Goal: Task Accomplishment & Management: Complete application form

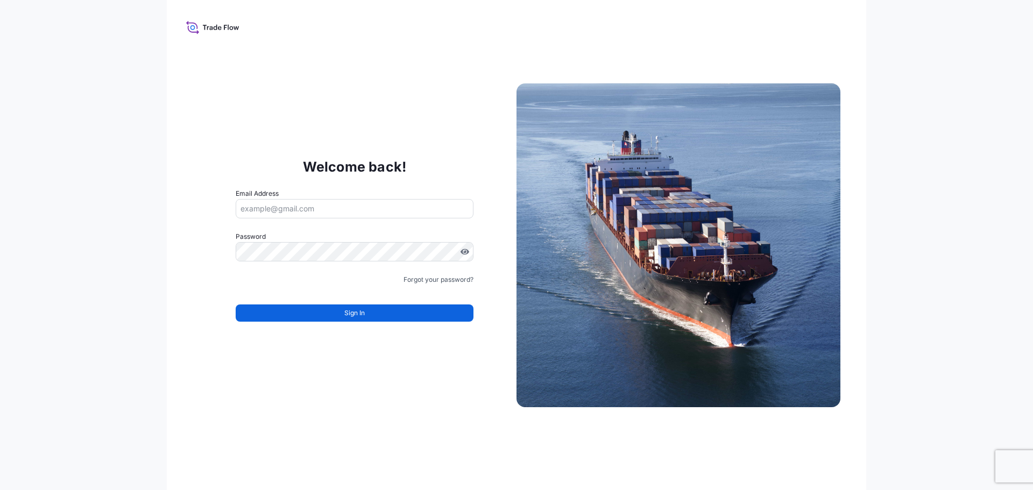
click at [317, 214] on input "Email Address" at bounding box center [355, 208] width 238 height 19
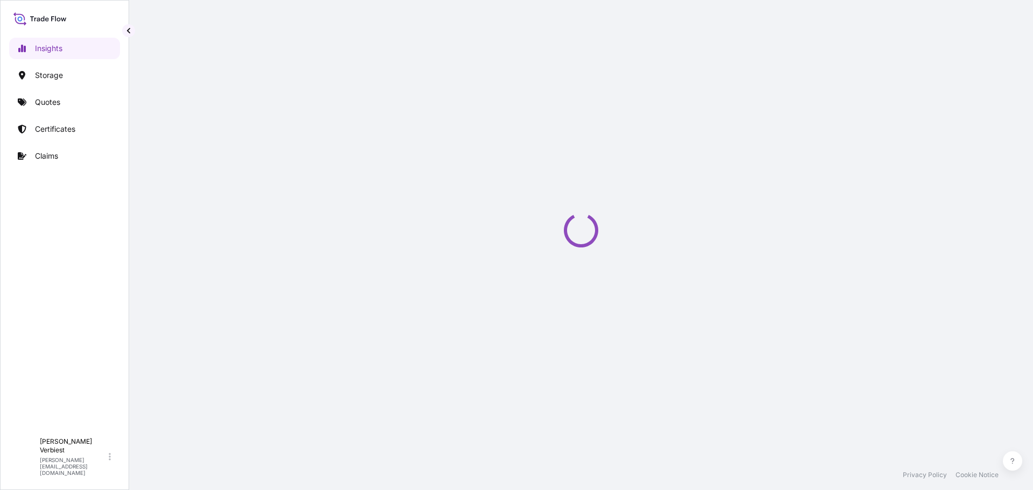
select select "2025"
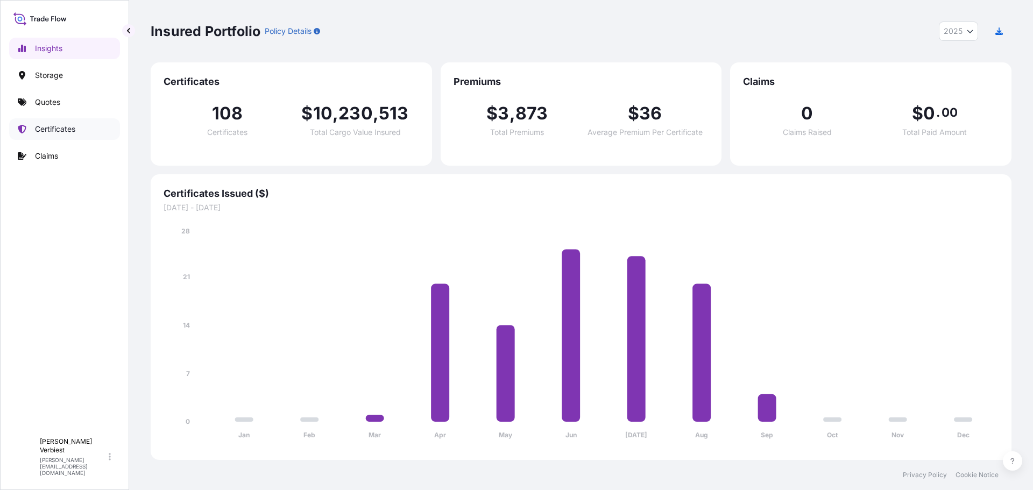
click at [52, 129] on p "Certificates" at bounding box center [55, 129] width 40 height 11
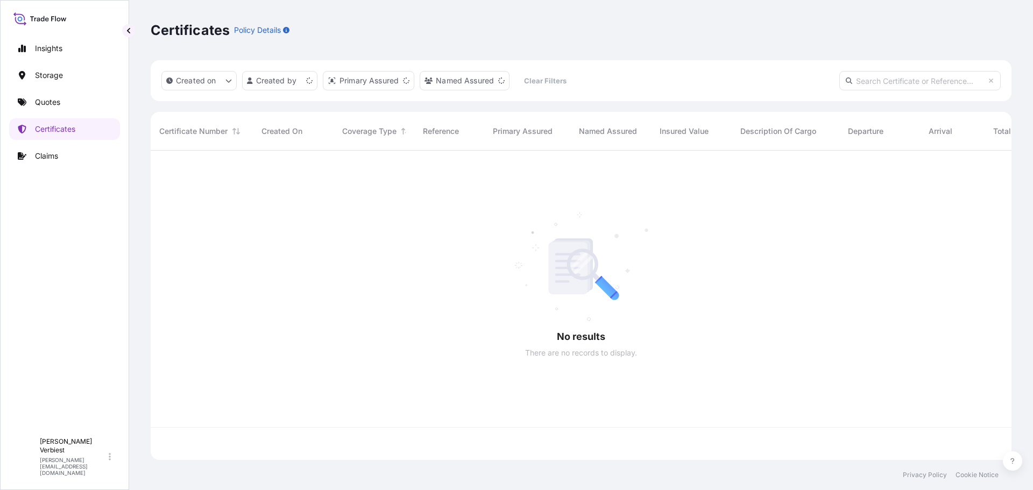
scroll to position [307, 853]
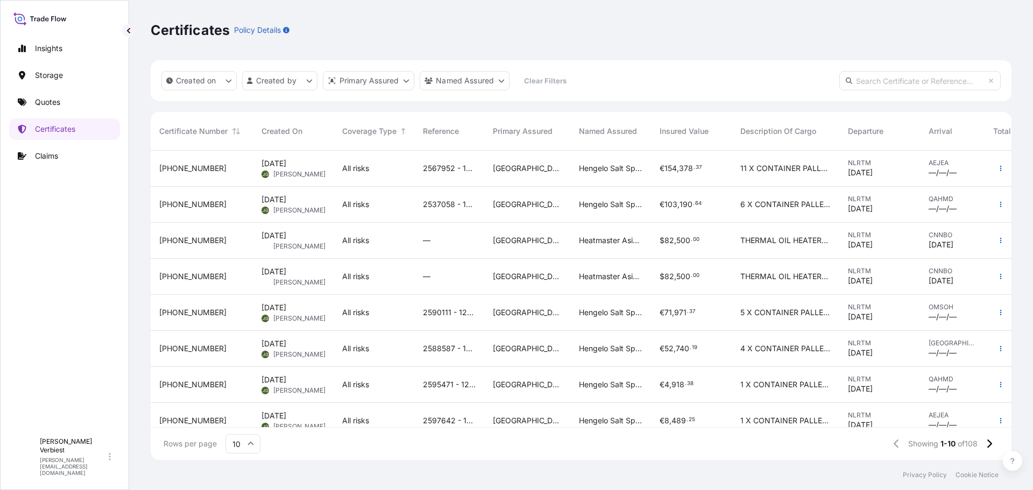
click at [180, 276] on span "[PHONE_NUMBER]" at bounding box center [192, 276] width 67 height 11
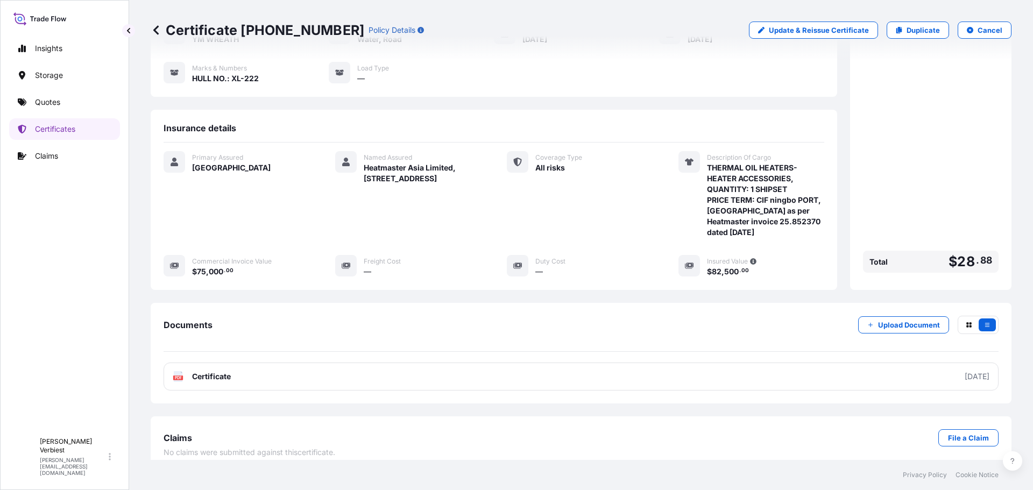
scroll to position [32, 0]
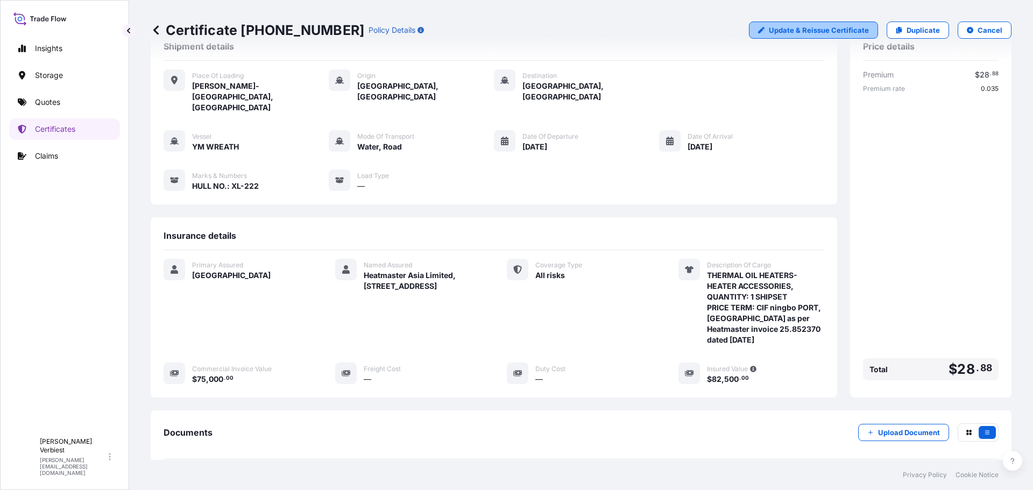
click at [828, 31] on p "Update & Reissue Certificate" at bounding box center [819, 30] width 100 height 11
select select "Road / [GEOGRAPHIC_DATA]"
select select "Water"
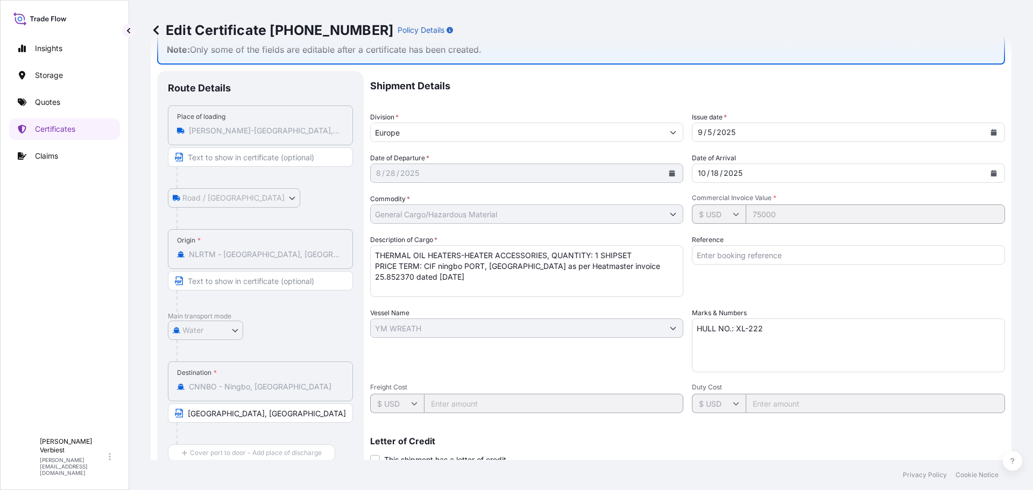
click at [449, 277] on textarea "THERMAL OIL HEATERS-HEATER ACCESSORIES, QUANTITY: 1 SHIPSET PRICE TERM: CIF nin…" at bounding box center [526, 271] width 313 height 52
click at [494, 256] on textarea "THERMAL OIL HEATERS-HEATER ACCESSORIES, QUANTITY: 1 SHIPSET PRICE TERM: CIF nin…" at bounding box center [526, 271] width 313 height 52
click at [583, 254] on textarea "THERMAL OIL HEATERS-HEATER ACCESSORIES, QUANTITY: 1 SHIPSET PRICE TERM: CIF nin…" at bounding box center [526, 271] width 313 height 52
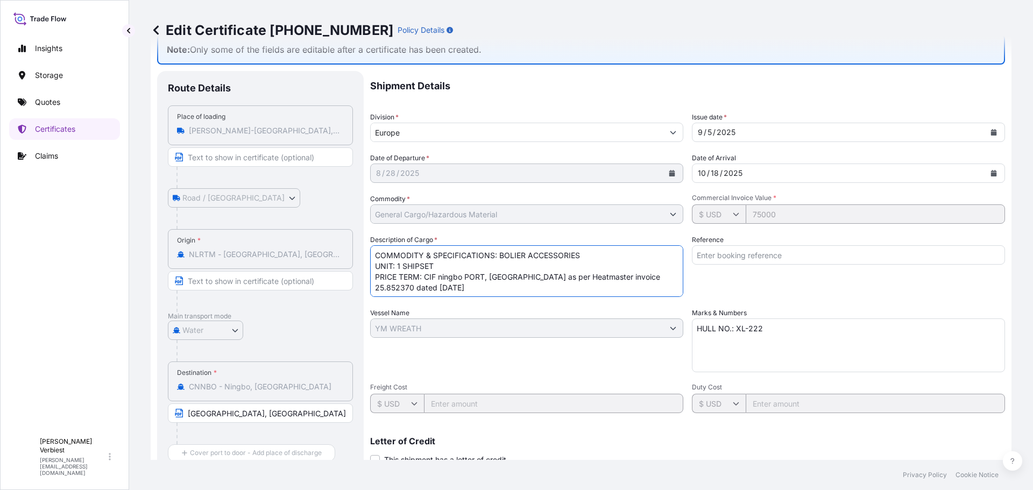
click at [402, 265] on textarea "THERMAL OIL HEATERS-HEATER ACCESSORIES, QUANTITY: 1 SHIPSET PRICE TERM: CIF nin…" at bounding box center [526, 271] width 313 height 52
click at [441, 266] on textarea "THERMAL OIL HEATERS-HEATER ACCESSORIES, QUANTITY: 1 SHIPSET PRICE TERM: CIF nin…" at bounding box center [526, 271] width 313 height 52
click at [508, 255] on textarea "THERMAL OIL HEATERS-HEATER ACCESSORIES, QUANTITY: 1 SHIPSET PRICE TERM: CIF nin…" at bounding box center [526, 271] width 313 height 52
drag, startPoint x: 498, startPoint y: 255, endPoint x: 633, endPoint y: 253, distance: 135.1
click at [576, 257] on textarea "THERMAL OIL HEATERS-HEATER ACCESSORIES, QUANTITY: 1 SHIPSET PRICE TERM: CIF nin…" at bounding box center [526, 271] width 313 height 52
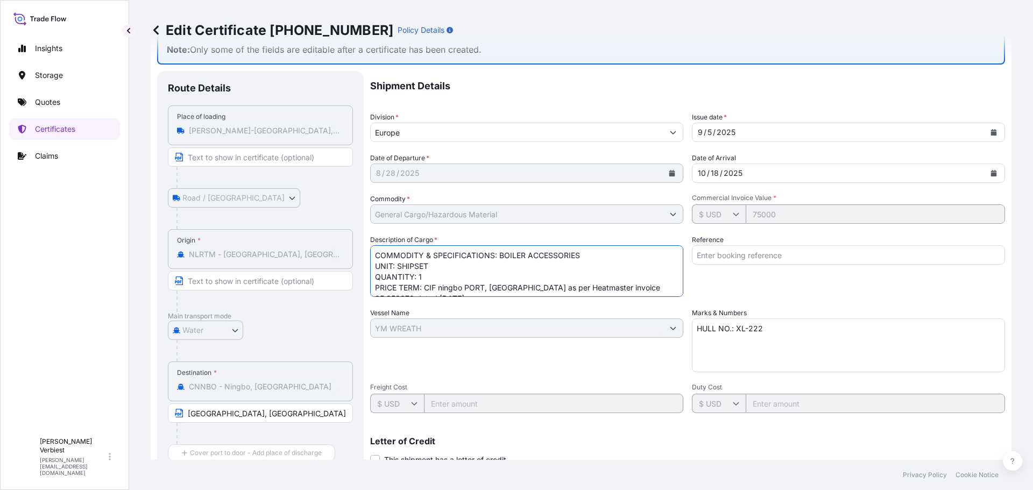
drag, startPoint x: 424, startPoint y: 289, endPoint x: 566, endPoint y: 314, distance: 143.8
click at [424, 288] on textarea "THERMAL OIL HEATERS-HEATER ACCESSORIES, QUANTITY: 1 SHIPSET PRICE TERM: CIF nin…" at bounding box center [526, 271] width 313 height 52
paste textarea "BOILER ACCESSORIES"
drag, startPoint x: 423, startPoint y: 288, endPoint x: 429, endPoint y: 288, distance: 5.9
click at [423, 288] on textarea "THERMAL OIL HEATERS-HEATER ACCESSORIES, QUANTITY: 1 SHIPSET PRICE TERM: CIF nin…" at bounding box center [526, 271] width 313 height 52
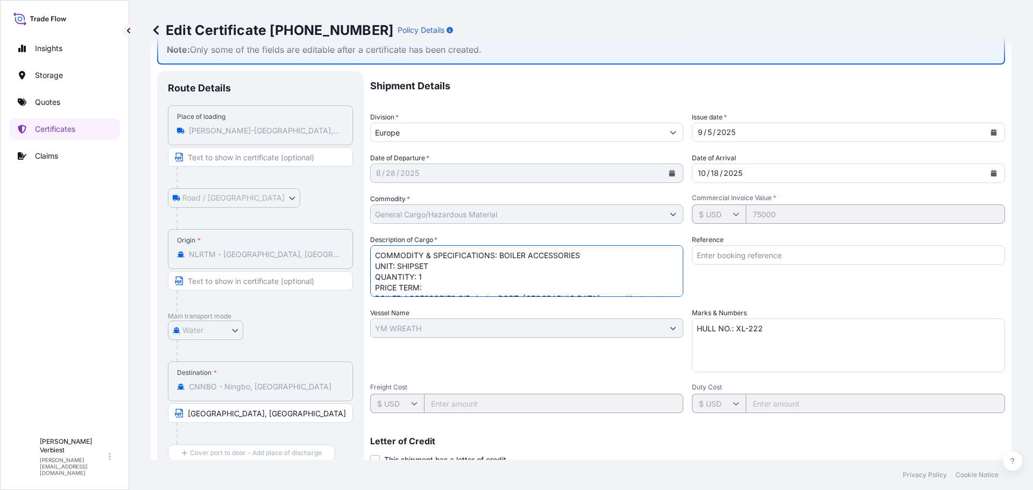
scroll to position [6, 0]
click at [455, 292] on textarea "THERMAL OIL HEATERS-HEATER ACCESSORIES, QUANTITY: 1 SHIPSET PRICE TERM: CIF nin…" at bounding box center [526, 271] width 313 height 52
click at [525, 291] on textarea "THERMAL OIL HEATERS-HEATER ACCESSORIES, QUANTITY: 1 SHIPSET PRICE TERM: CIF nin…" at bounding box center [526, 271] width 313 height 52
type textarea "COMMODITY & SPECIFICATIONS: BOILER ACCESSORIES UNIT: SHIPSET QUANTITY: 1 PRICE …"
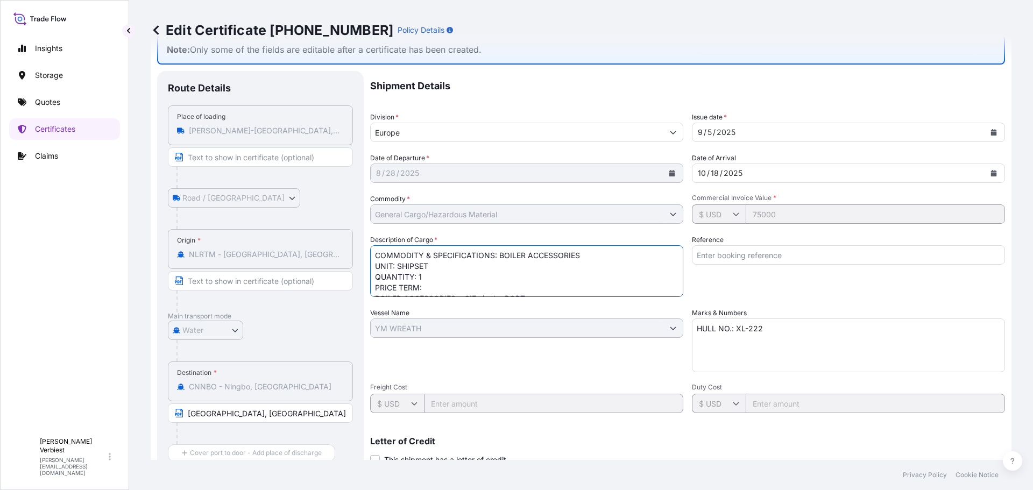
scroll to position [44, 0]
drag, startPoint x: 376, startPoint y: 253, endPoint x: 446, endPoint y: 303, distance: 86.0
click at [440, 303] on div "Shipment Details Division * Europe Issue date * 9 / 5 / 2025 Date of Departure …" at bounding box center [687, 327] width 635 height 513
click at [563, 287] on textarea "THERMAL OIL HEATERS-HEATER ACCESSORIES, QUANTITY: 1 SHIPSET PRICE TERM: CIF nin…" at bounding box center [526, 271] width 313 height 52
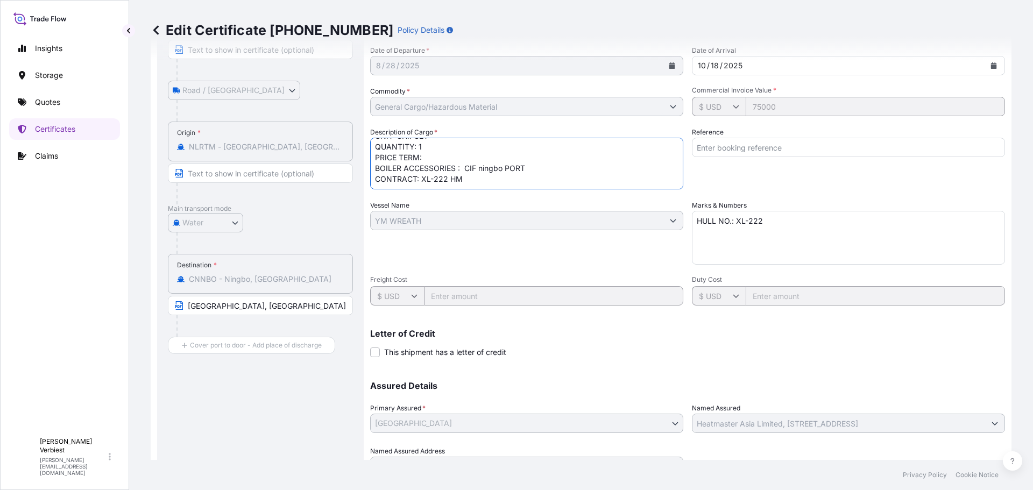
click at [772, 221] on textarea "HULL NO.: XL-222" at bounding box center [848, 238] width 313 height 54
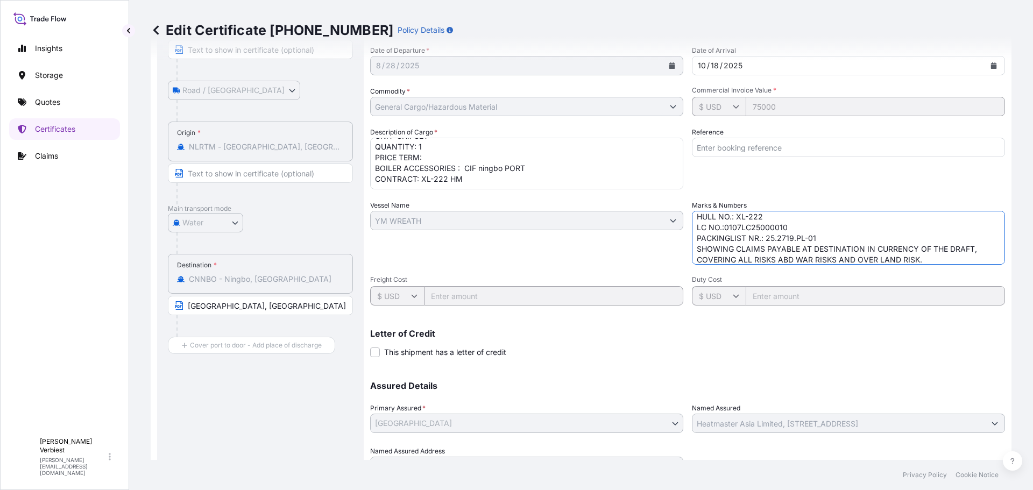
scroll to position [193, 0]
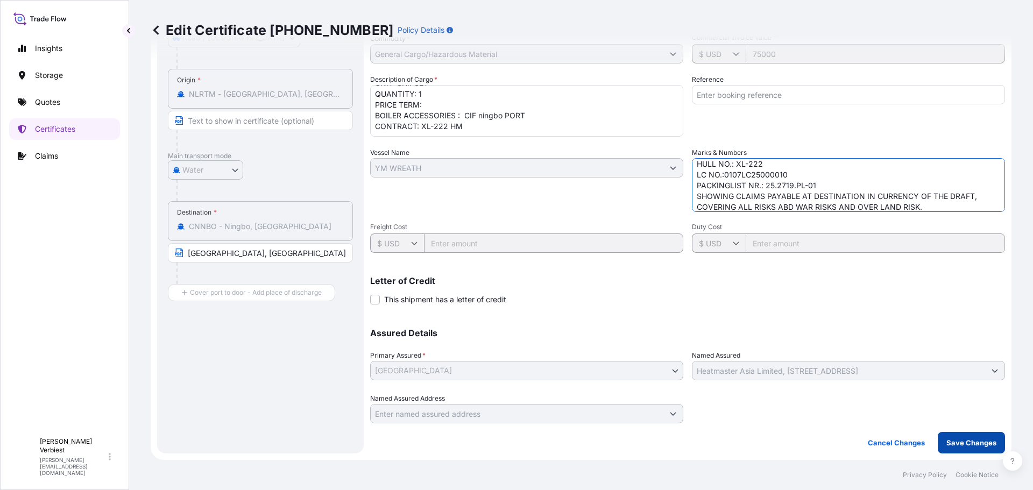
type textarea "HULL NO.: XL-222 LC NO.:0107LC25000010 PACKINGLIST NR.: 25.2719.PL-01 SHOWING C…"
click at [956, 442] on p "Save Changes" at bounding box center [971, 442] width 50 height 11
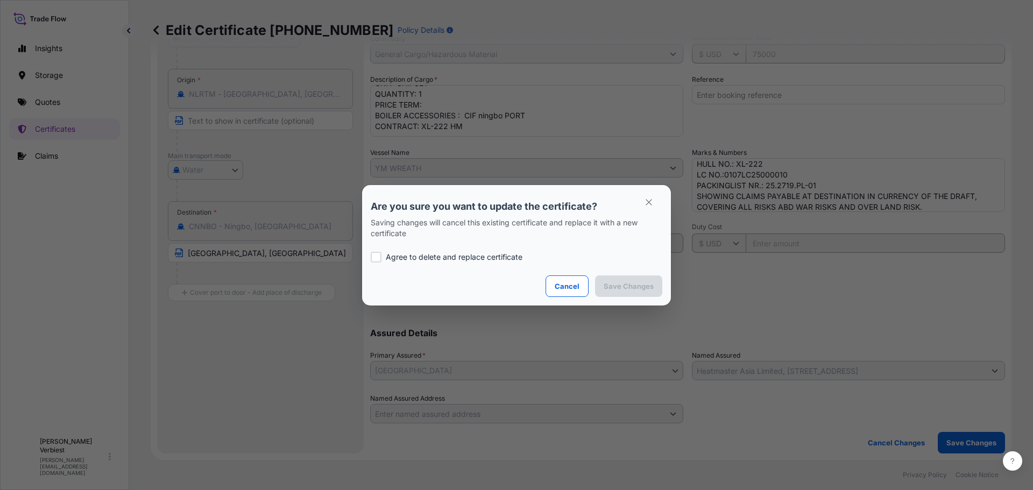
click at [376, 253] on div at bounding box center [376, 257] width 11 height 11
checkbox input "true"
click at [622, 284] on p "Save Changes" at bounding box center [629, 286] width 50 height 11
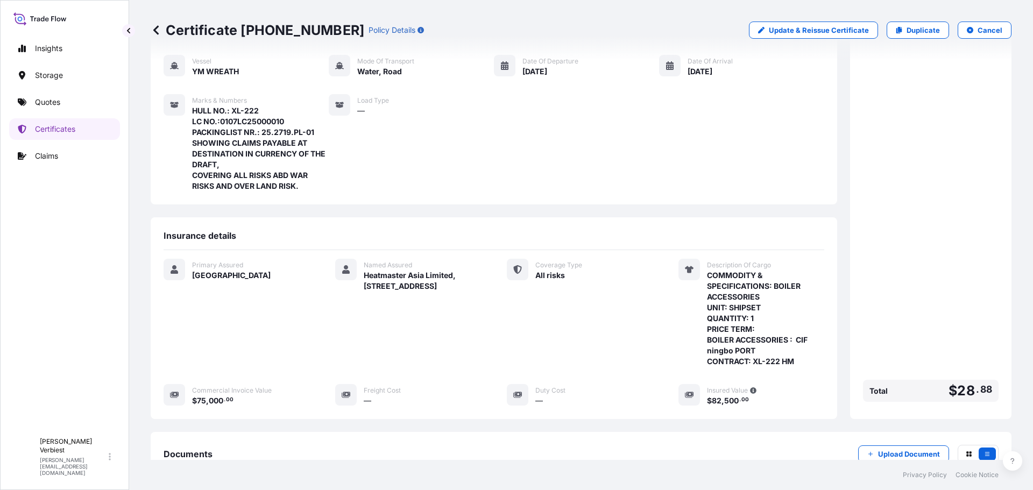
scroll to position [237, 0]
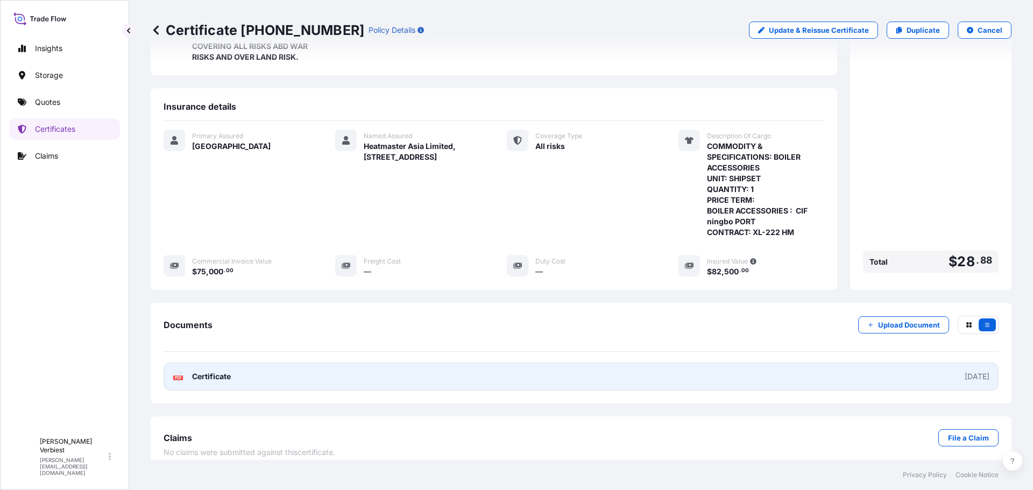
click at [298, 364] on link "PDF Certificate 2025-09-05" at bounding box center [581, 377] width 835 height 28
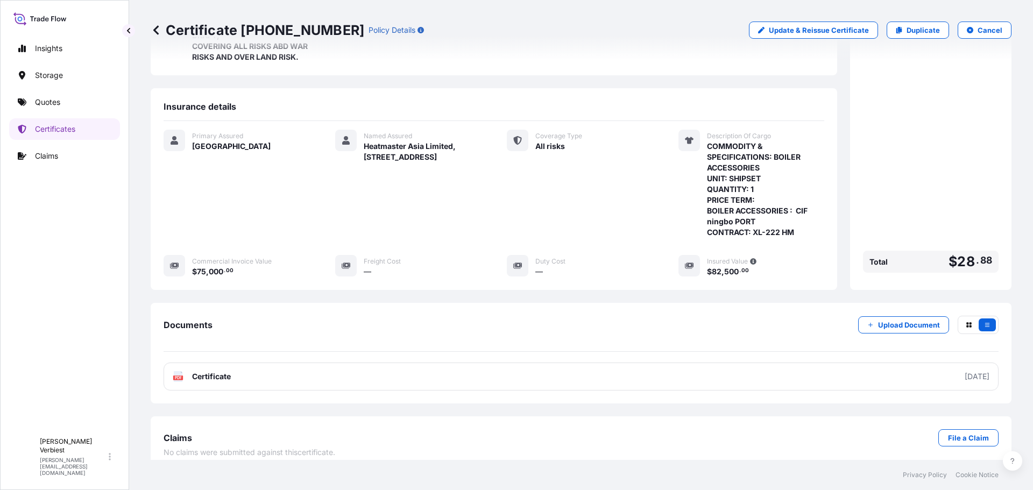
scroll to position [183, 0]
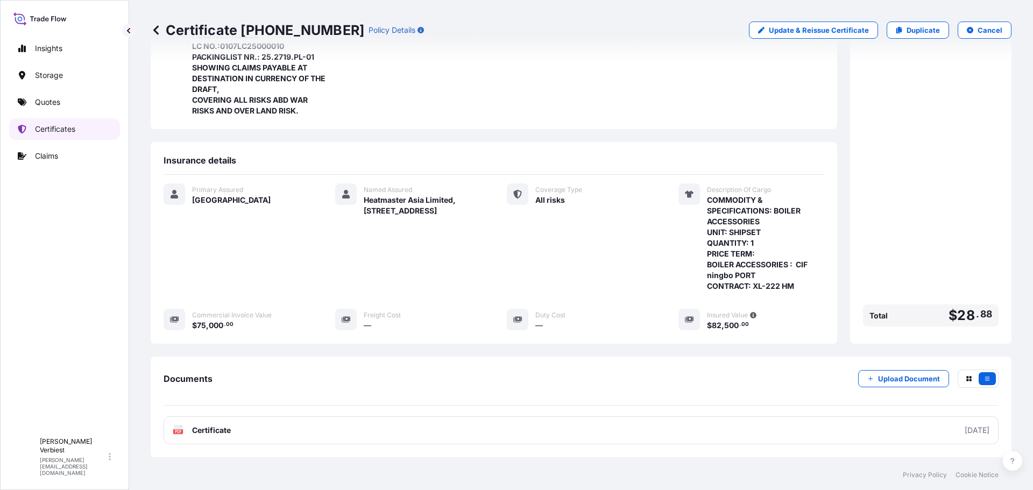
click at [56, 129] on p "Certificates" at bounding box center [55, 129] width 40 height 11
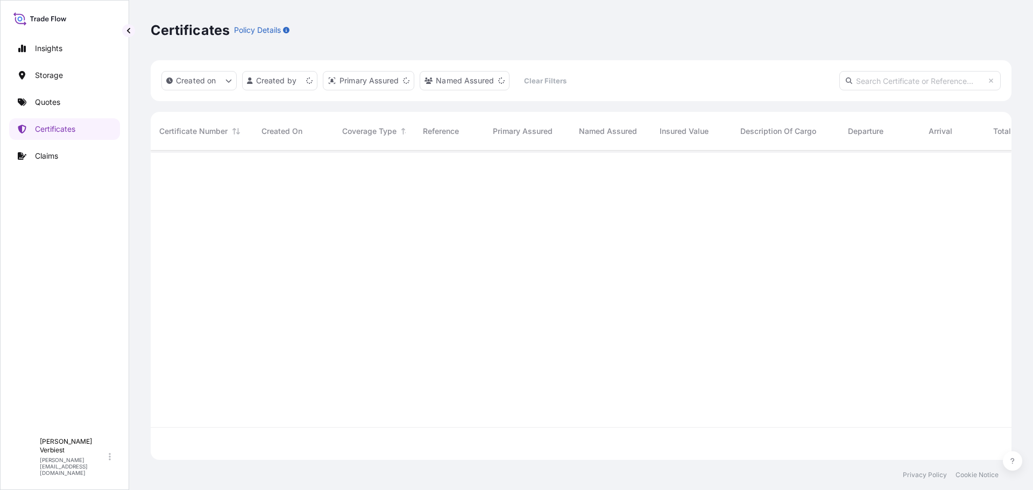
scroll to position [307, 853]
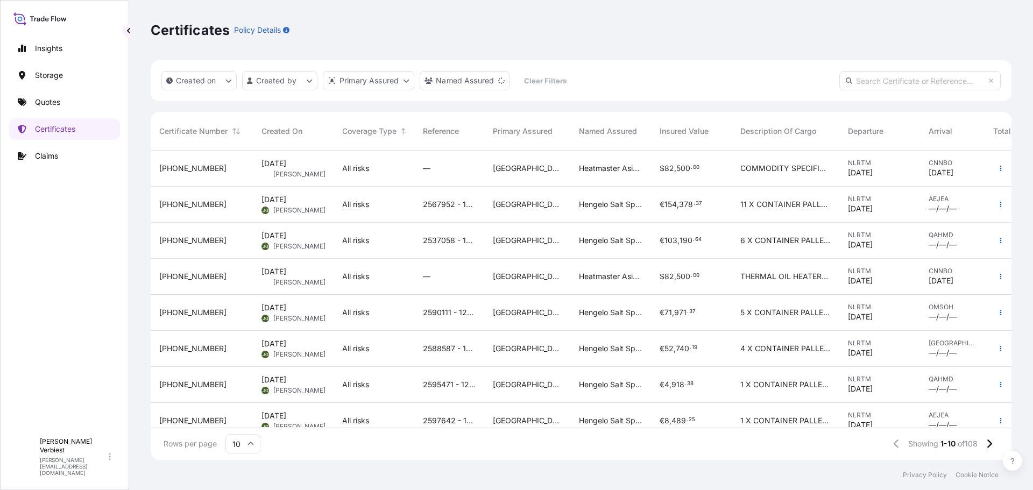
click at [178, 278] on span "31594-117-1" at bounding box center [192, 276] width 67 height 11
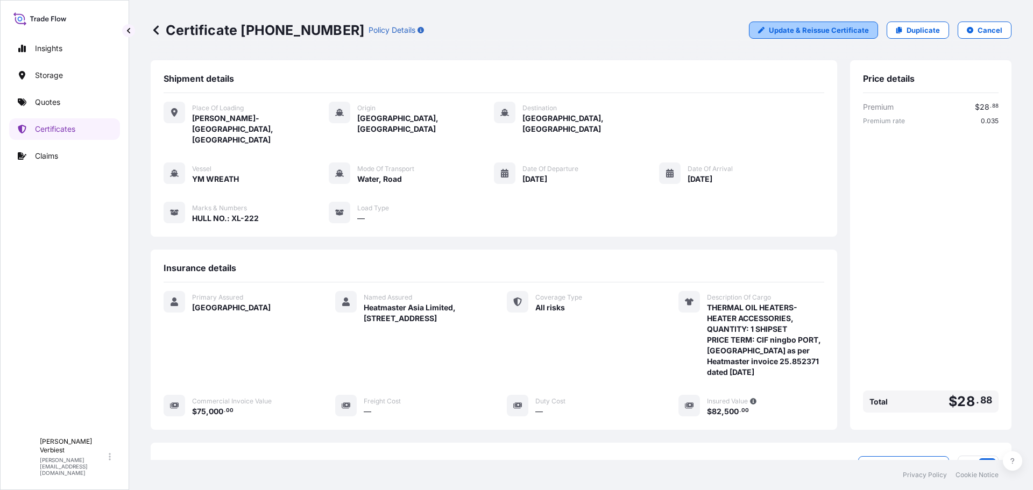
click at [795, 29] on p "Update & Reissue Certificate" at bounding box center [819, 30] width 100 height 11
select select "Road / Inland"
select select "Water"
select select "31594"
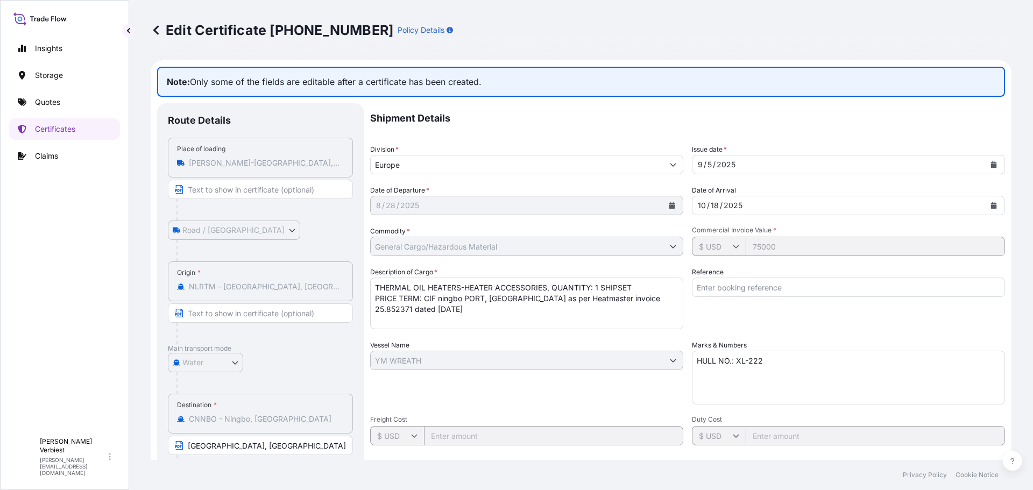
scroll to position [108, 0]
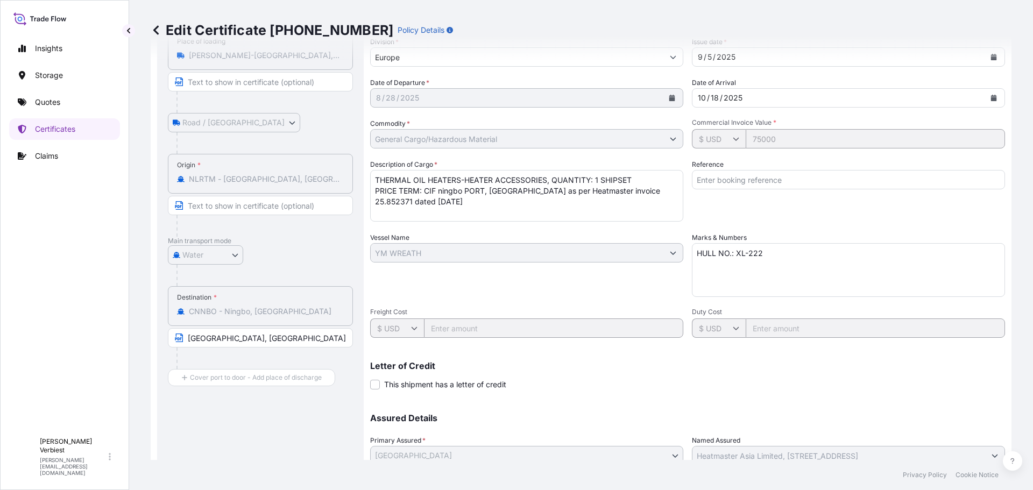
click at [759, 306] on div "Shipment Details Division * Europe Issue date * 9 / 5 / 2025 Date of Departure …" at bounding box center [687, 252] width 635 height 513
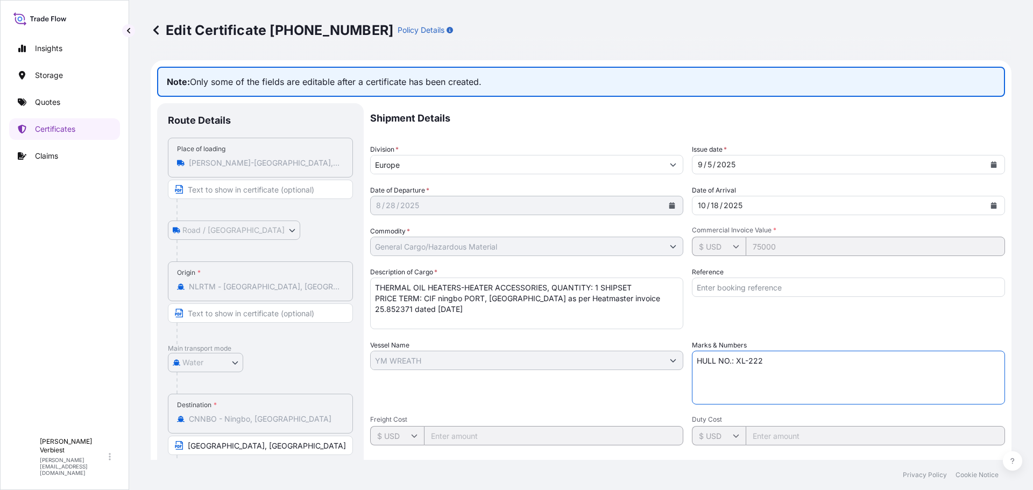
click at [735, 359] on textarea "HULL NO.: XL-222" at bounding box center [848, 378] width 313 height 54
click at [765, 359] on textarea "HULL NO.: XL-222" at bounding box center [848, 378] width 313 height 54
type textarea "HULL NO.: XL-223"
click at [448, 317] on textarea "THERMAL OIL HEATERS-HEATER ACCESSORIES, QUANTITY: 1 SHIPSET PRICE TERM: CIF nin…" at bounding box center [526, 304] width 313 height 52
drag, startPoint x: 451, startPoint y: 313, endPoint x: 295, endPoint y: 244, distance: 170.3
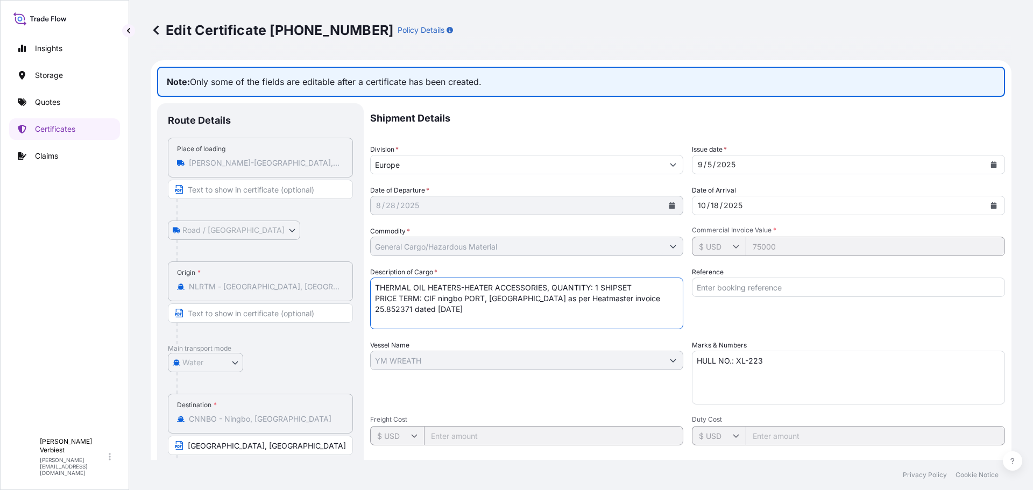
click at [298, 244] on div "Route Details Place of loading Hendrik-Ido-Ambacht, Netherlands Road / Inland R…" at bounding box center [581, 374] width 848 height 543
paste textarea "COMMODITY & SPECIFICATIONS: BOILER ACCESSORIES UNIT: SHIPSET QUANTITY: 1 PRICE …"
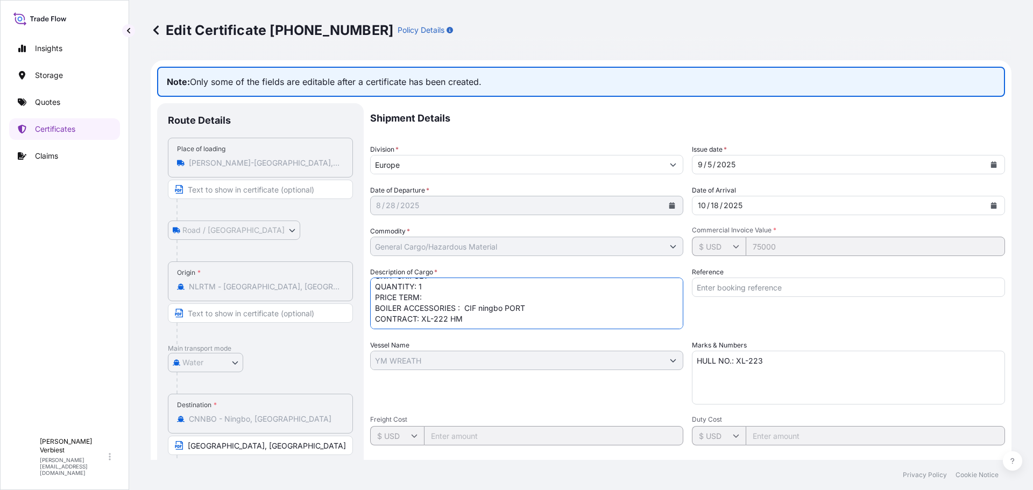
click at [447, 304] on textarea "THERMAL OIL HEATERS-HEATER ACCESSORIES, QUANTITY: 1 SHIPSET PRICE TERM: CIF nin…" at bounding box center [526, 304] width 313 height 52
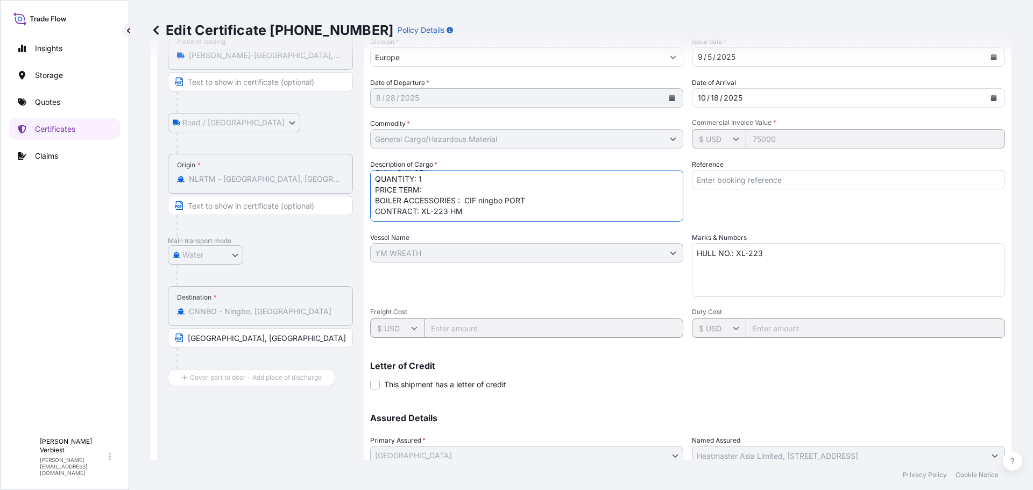
scroll to position [66, 0]
type textarea "COMMODITY & SPECIFICATIONS: BOILER ACCESSORIES UNIT: SHIPSET QUANTITY: 1 PRICE …"
click at [770, 306] on div "Shipment Details Division * Europe Issue date * 9 / 5 / 2025 Date of Departure …" at bounding box center [687, 252] width 635 height 513
click at [760, 255] on textarea "HULL NO.: XL-222" at bounding box center [848, 270] width 313 height 54
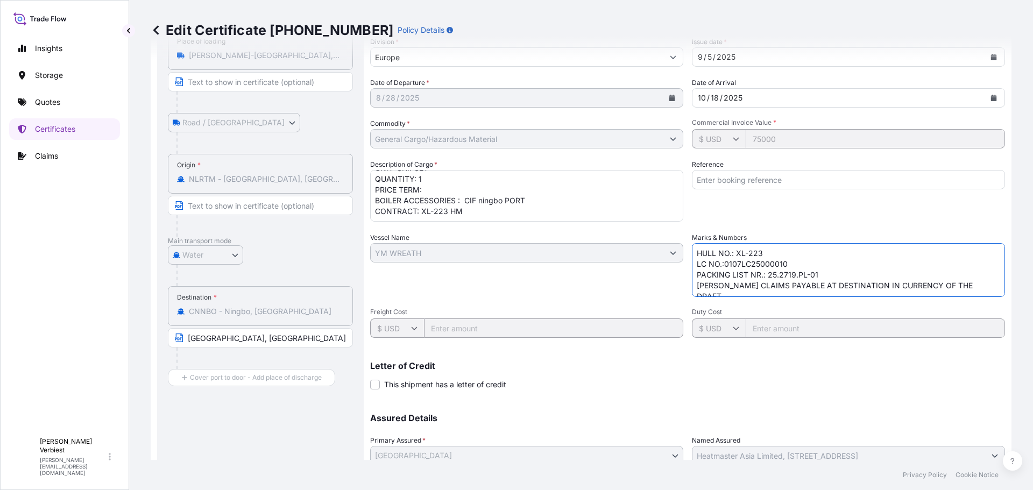
scroll to position [4, 0]
type textarea "HULL NO.: XL-223 LC NO.:0107LC25000010 PACKING LIST NR.: 25.2719.PL-01 SHIOWING…"
click at [703, 382] on div "Letter of Credit This shipment has a letter of credit Letter of credit * Letter…" at bounding box center [687, 376] width 635 height 29
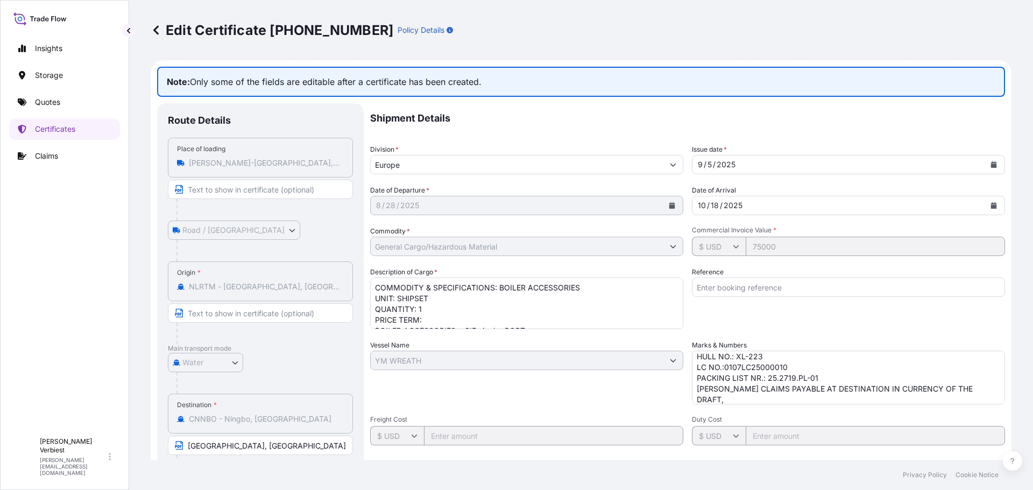
scroll to position [66, 0]
click at [420, 318] on textarea "THERMAL OIL HEATERS-HEATER ACCESSORIES, QUANTITY: 1 SHIPSET PRICE TERM: CIF nin…" at bounding box center [526, 304] width 313 height 52
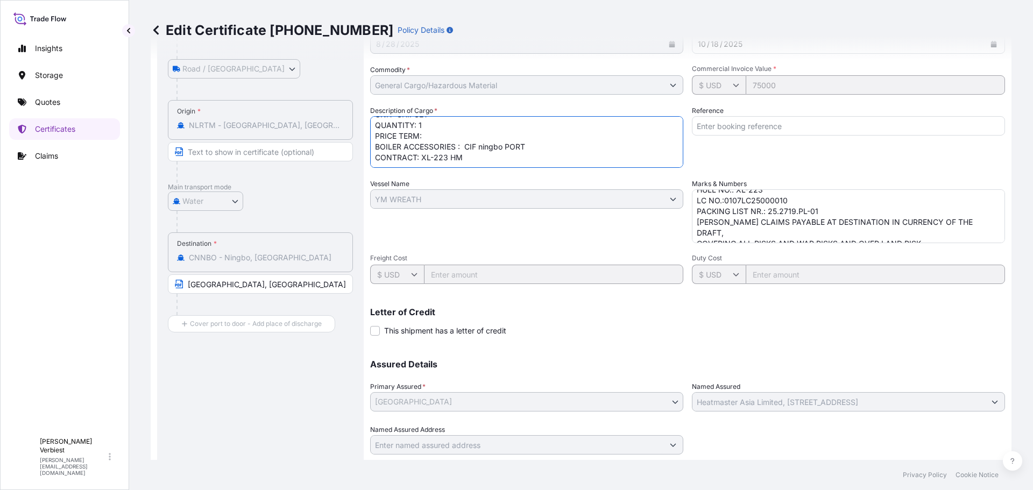
scroll to position [193, 0]
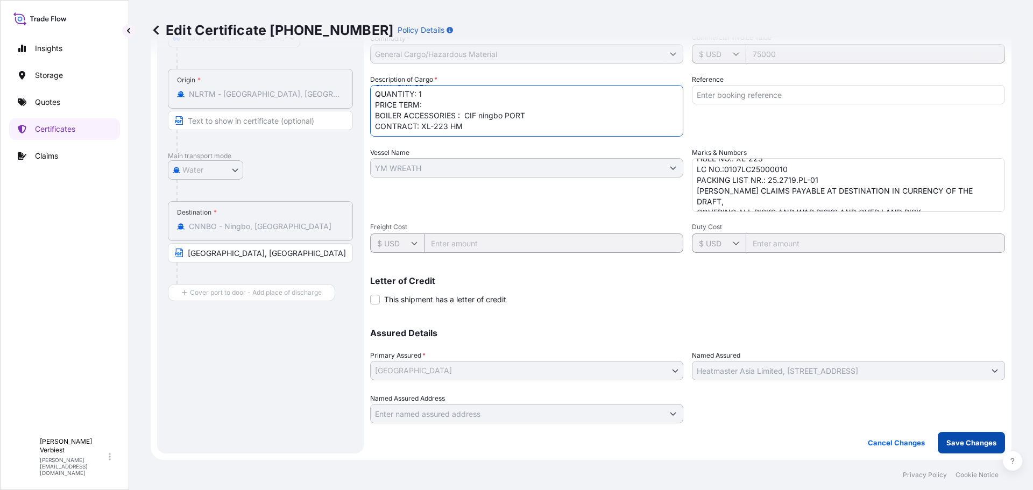
type textarea "COMMODITY & SPECIFICATIONS: BOILER ACCESSORIES UNIT: SHIPSET QUANTITY: 1 PRICE …"
click at [955, 445] on p "Save Changes" at bounding box center [971, 442] width 50 height 11
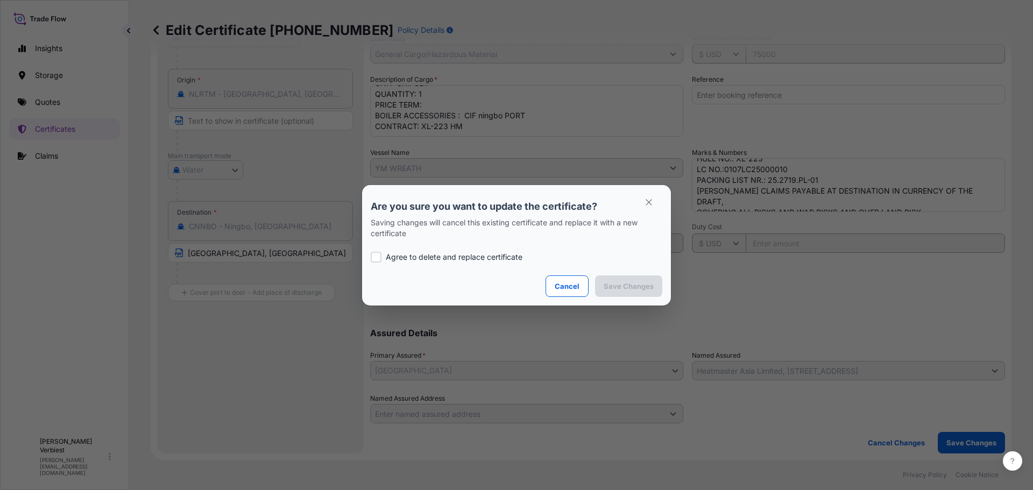
click at [372, 255] on div at bounding box center [376, 257] width 11 height 11
checkbox input "true"
click at [642, 291] on p "Save Changes" at bounding box center [629, 286] width 50 height 11
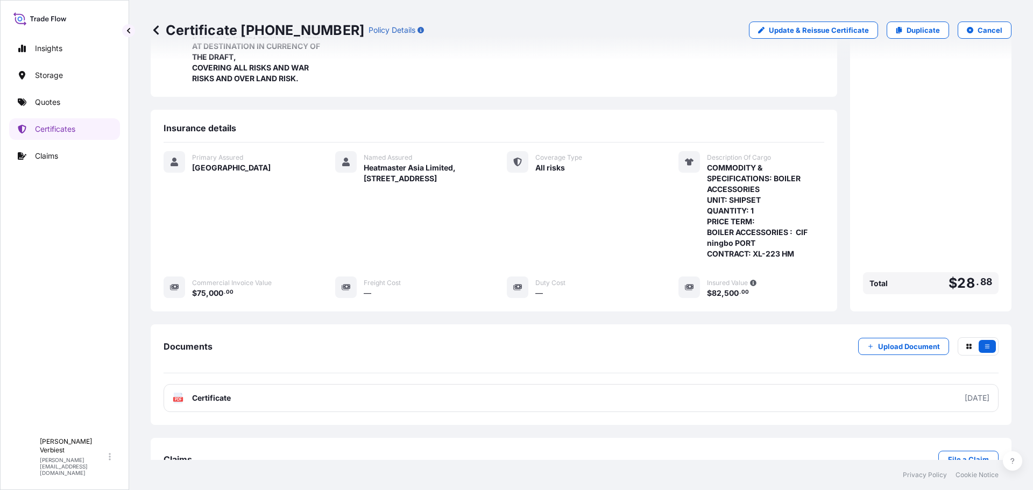
scroll to position [226, 0]
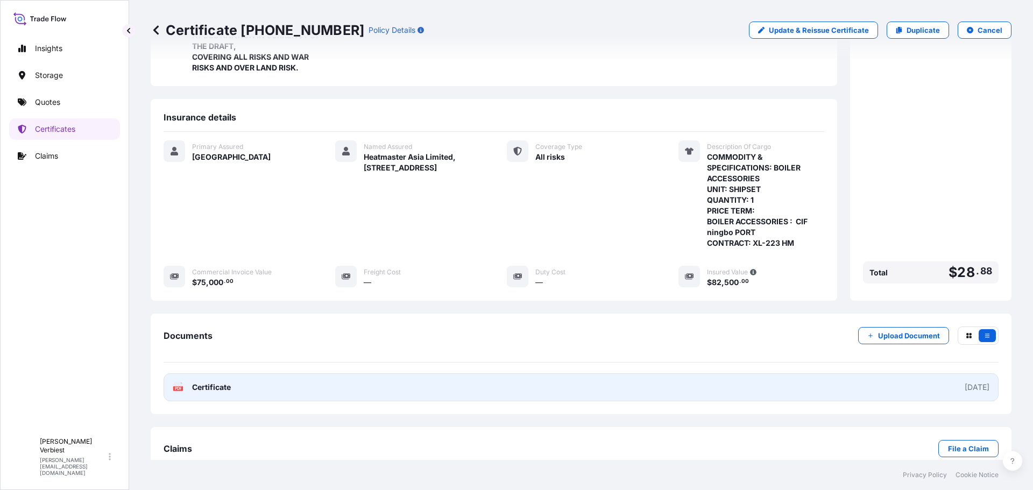
click at [246, 373] on link "PDF Certificate 2025-09-05" at bounding box center [581, 387] width 835 height 28
